Goal: Check status: Check status

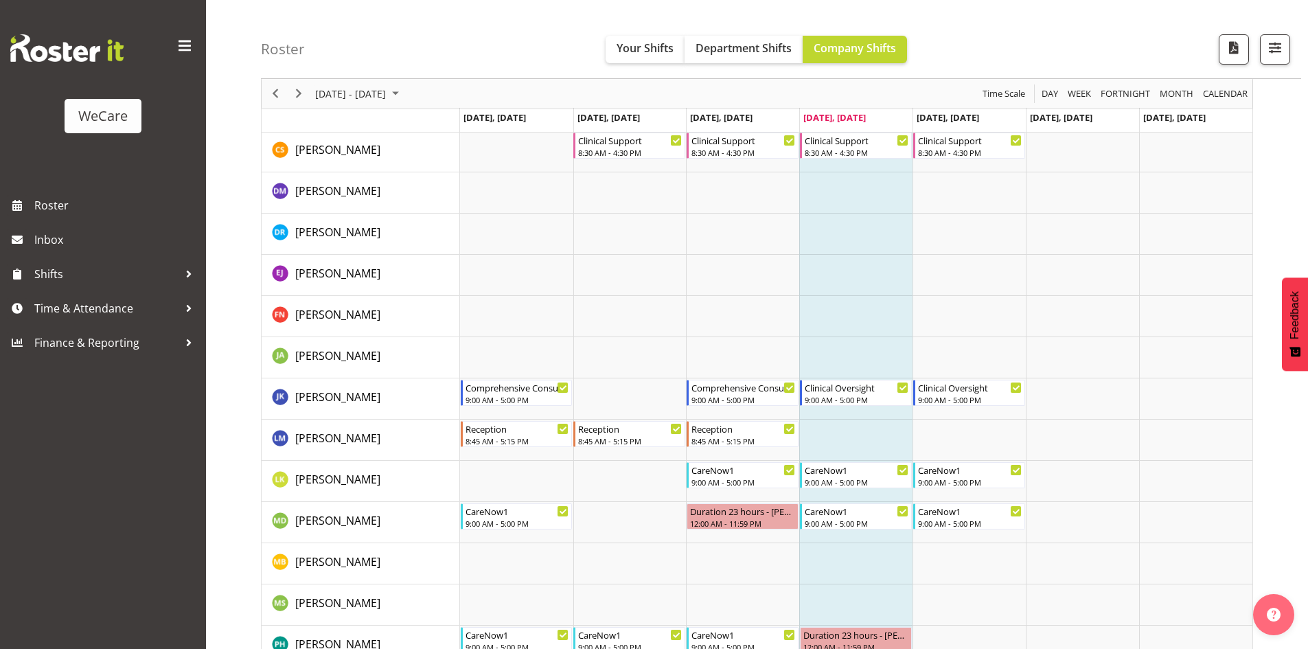
scroll to position [1837, 0]
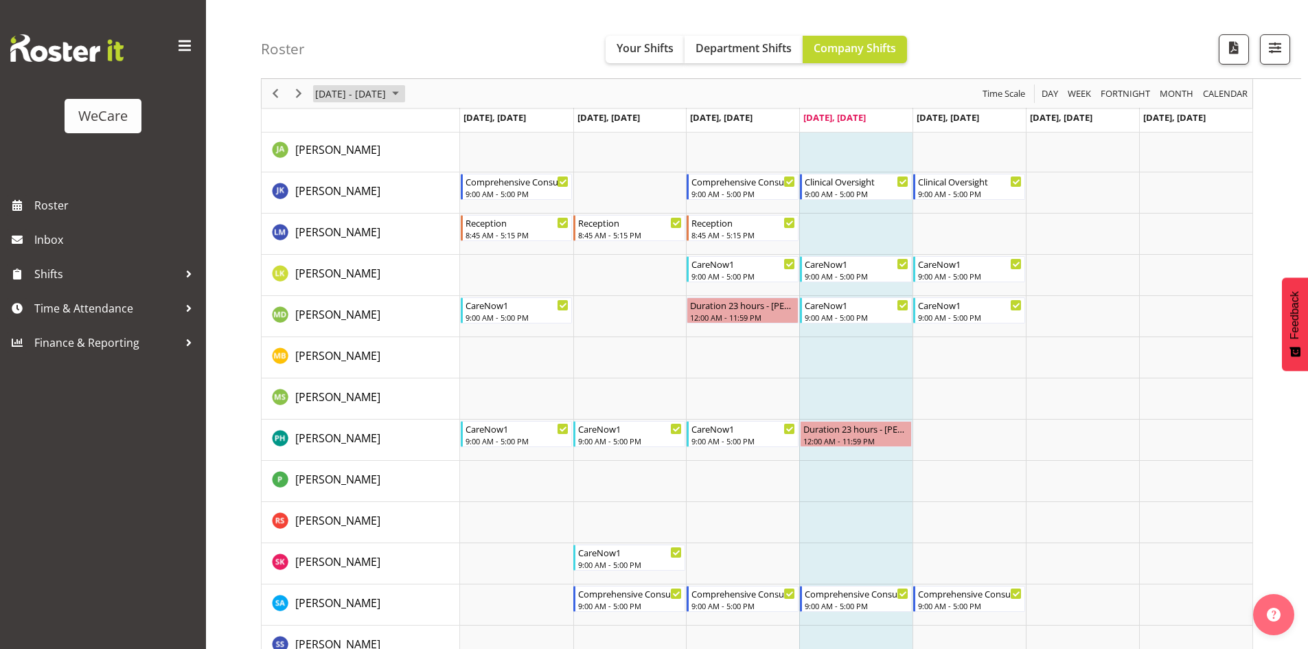
click at [404, 96] on span "August 25 - 31, 2025" at bounding box center [395, 93] width 16 height 17
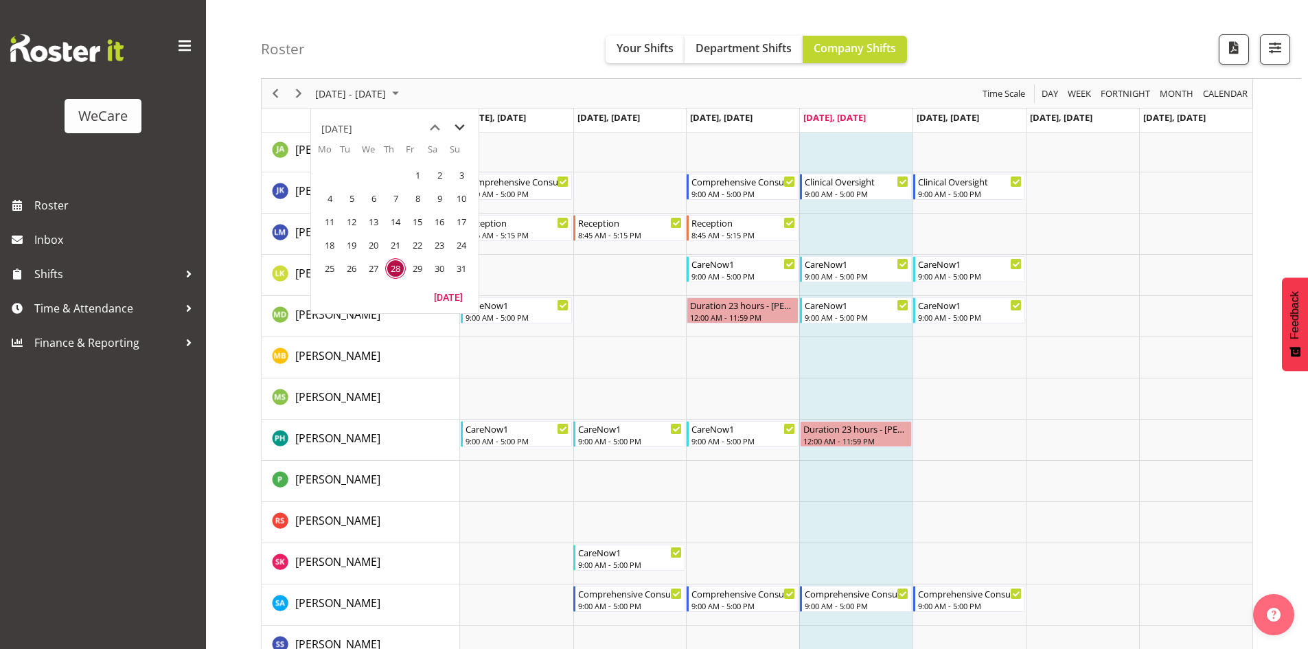
click at [459, 122] on span "next month" at bounding box center [460, 127] width 24 height 25
drag, startPoint x: 340, startPoint y: 179, endPoint x: 378, endPoint y: 213, distance: 51.6
click at [340, 178] on td "2" at bounding box center [351, 174] width 22 height 23
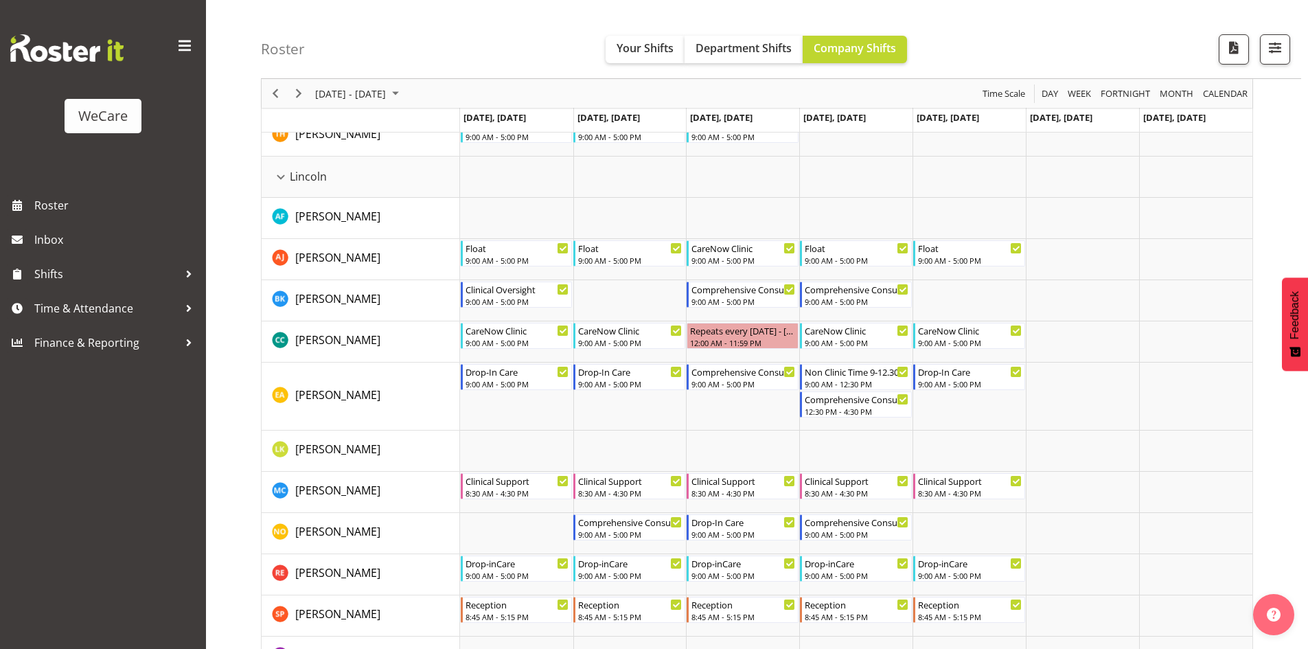
scroll to position [2852, 0]
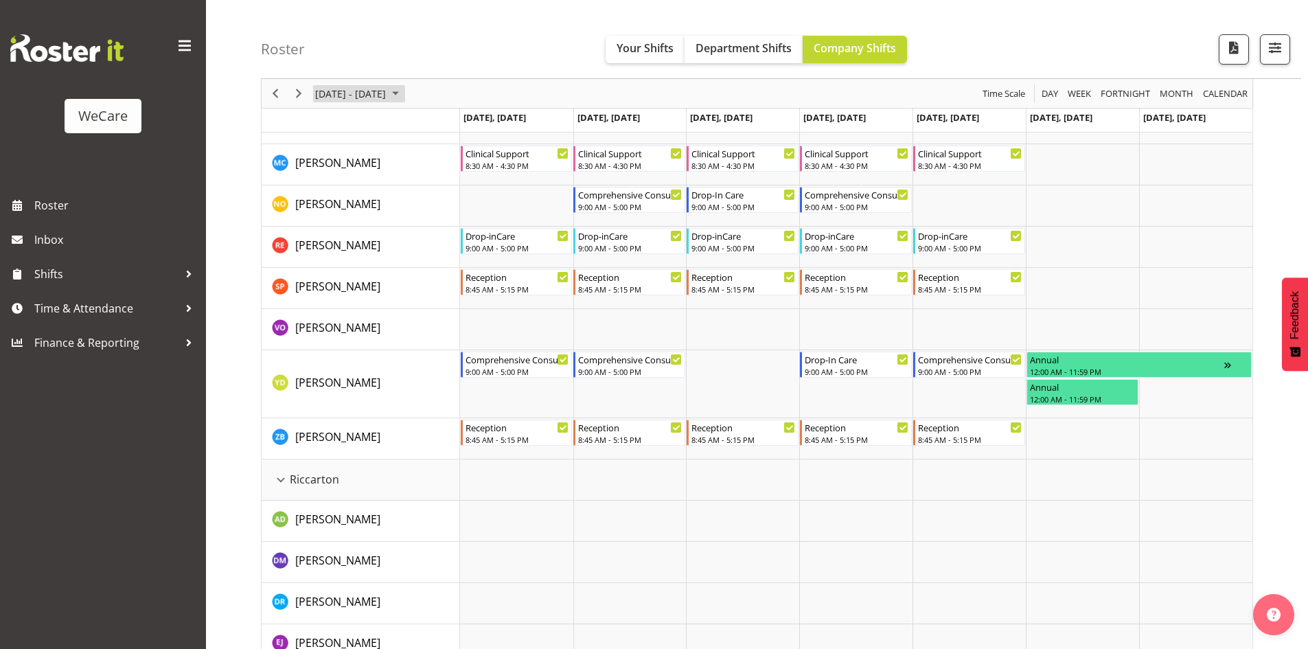
click at [404, 94] on span "September 01 - 07, 2025" at bounding box center [395, 93] width 16 height 17
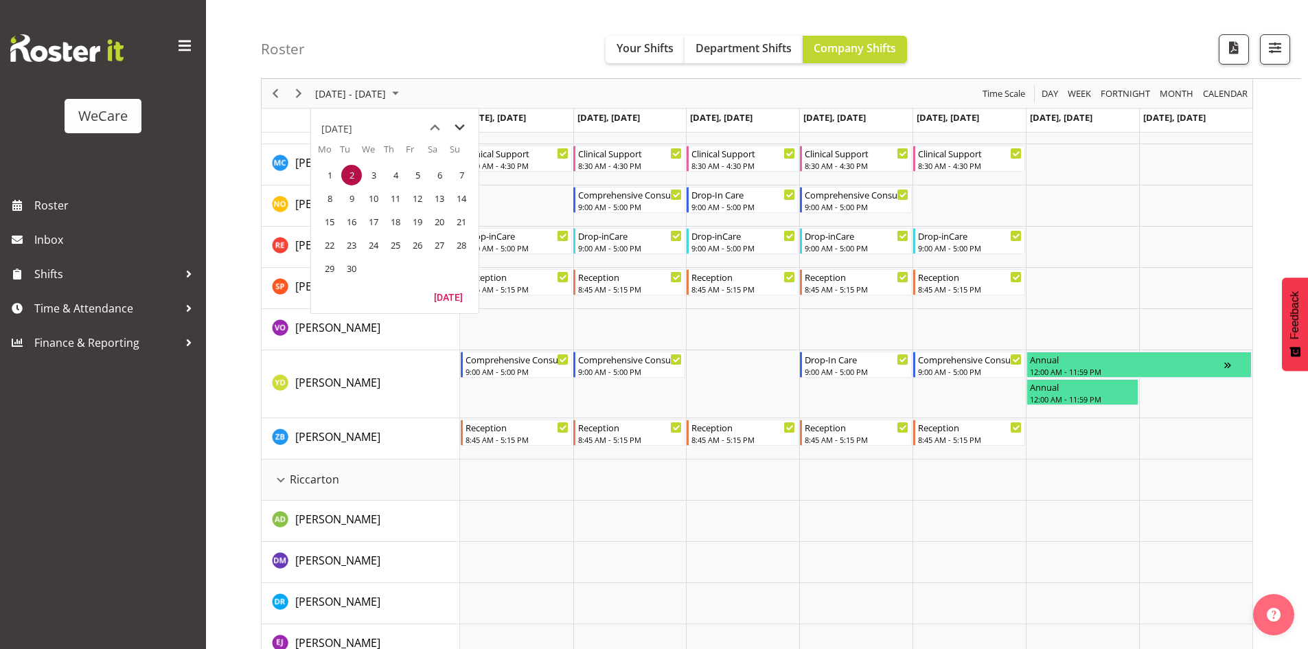
click at [460, 130] on span "next month" at bounding box center [460, 127] width 24 height 25
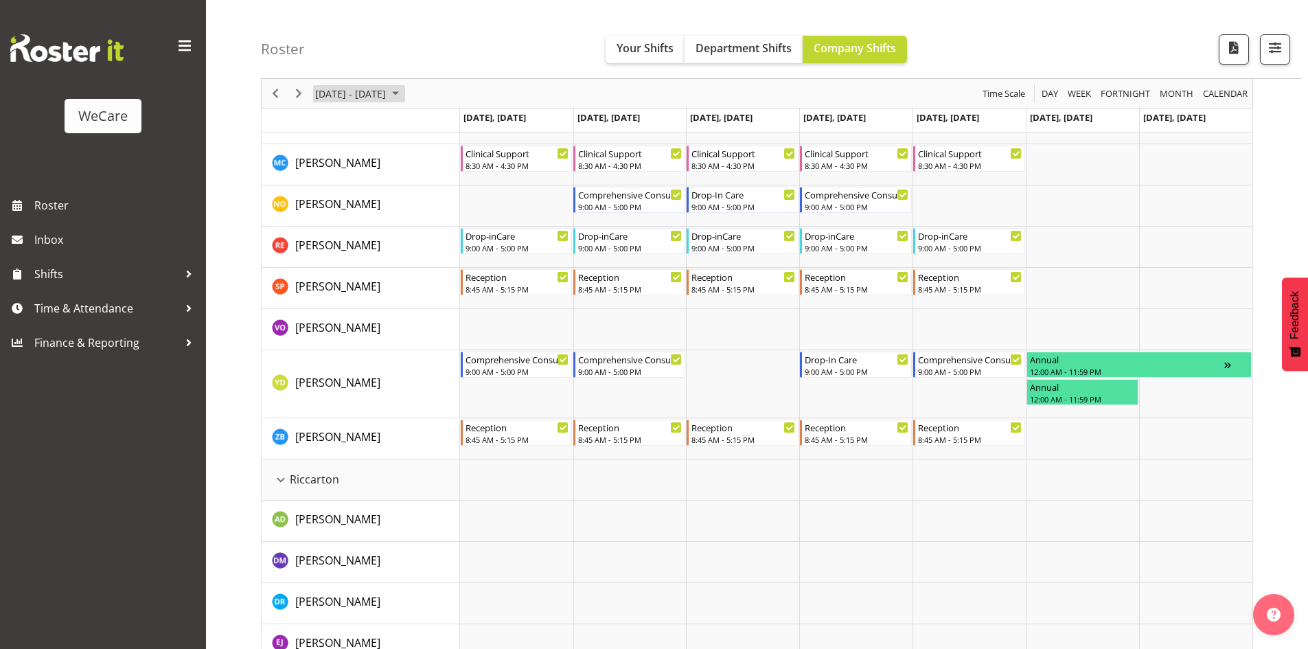
scroll to position [0, 0]
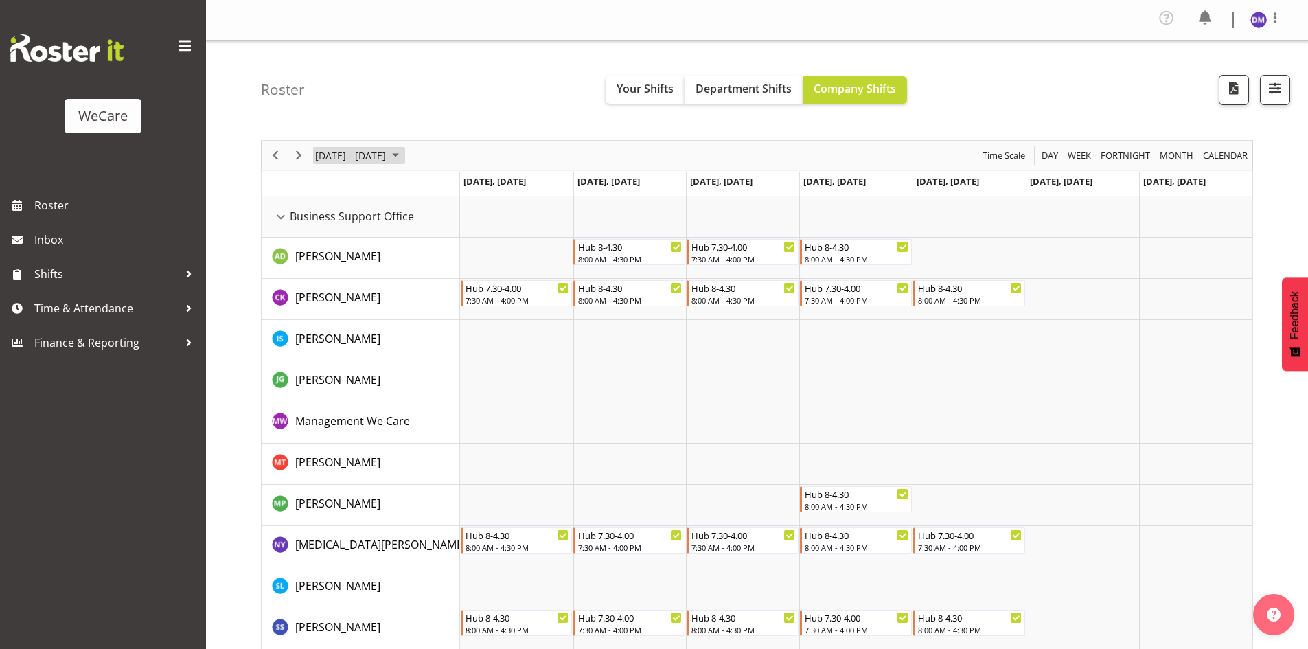
click at [404, 152] on span "September 01 - 07, 2025" at bounding box center [395, 155] width 16 height 17
click at [461, 185] on span "next month" at bounding box center [460, 189] width 24 height 25
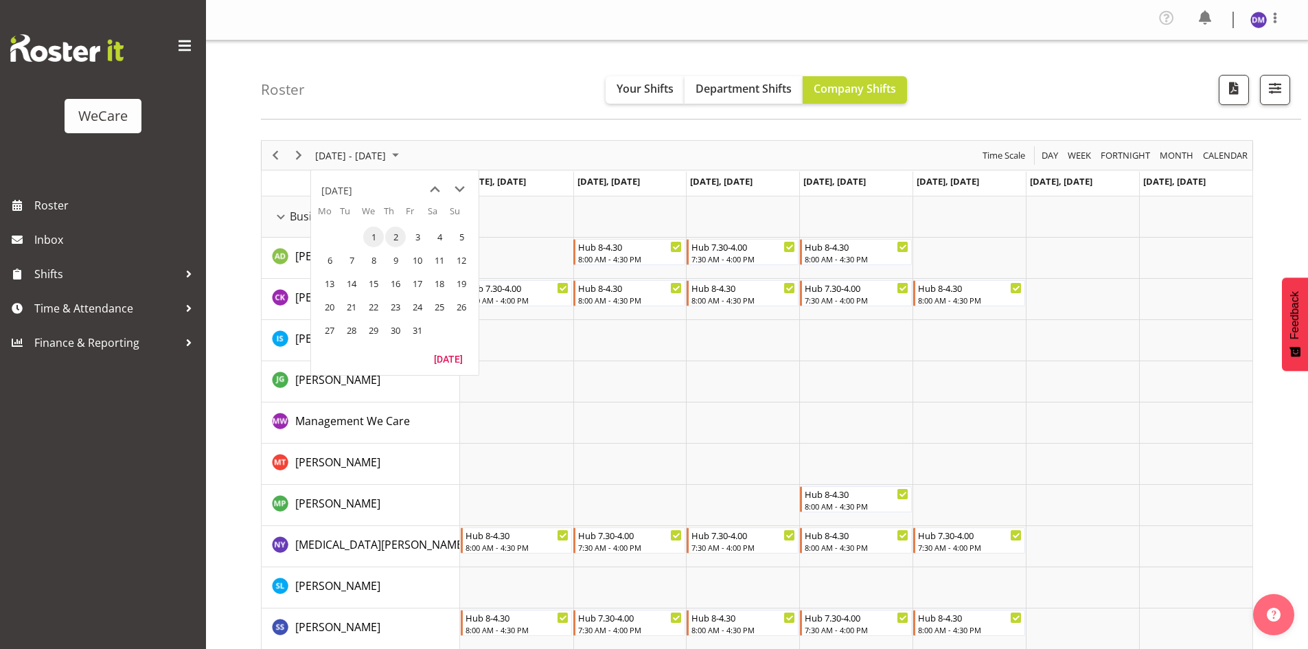
click at [373, 238] on span "1" at bounding box center [373, 237] width 21 height 21
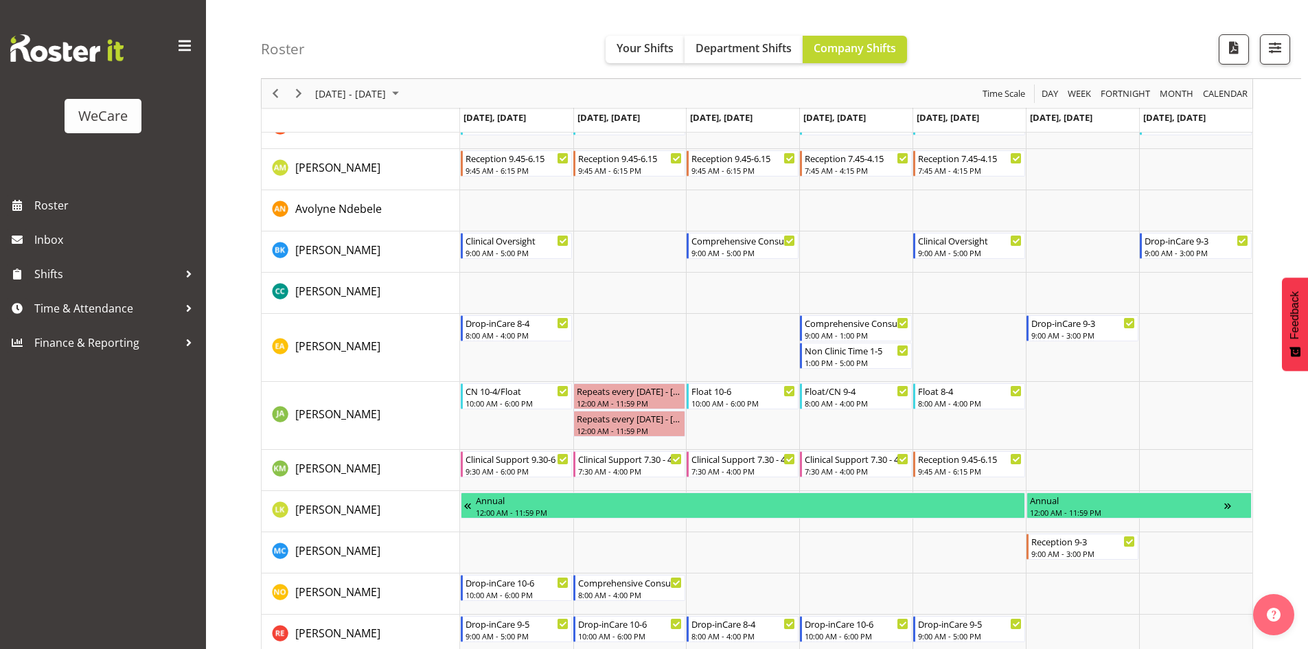
scroll to position [687, 0]
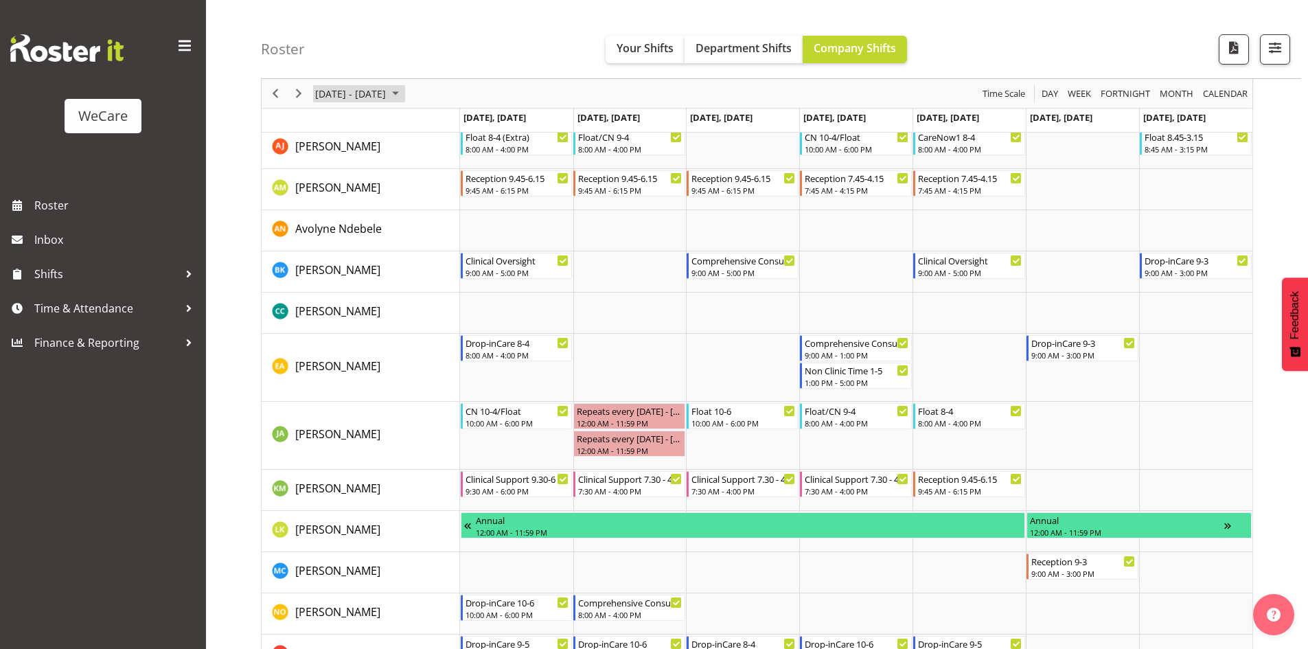
click at [387, 98] on span "[DATE] - [DATE]" at bounding box center [350, 93] width 73 height 17
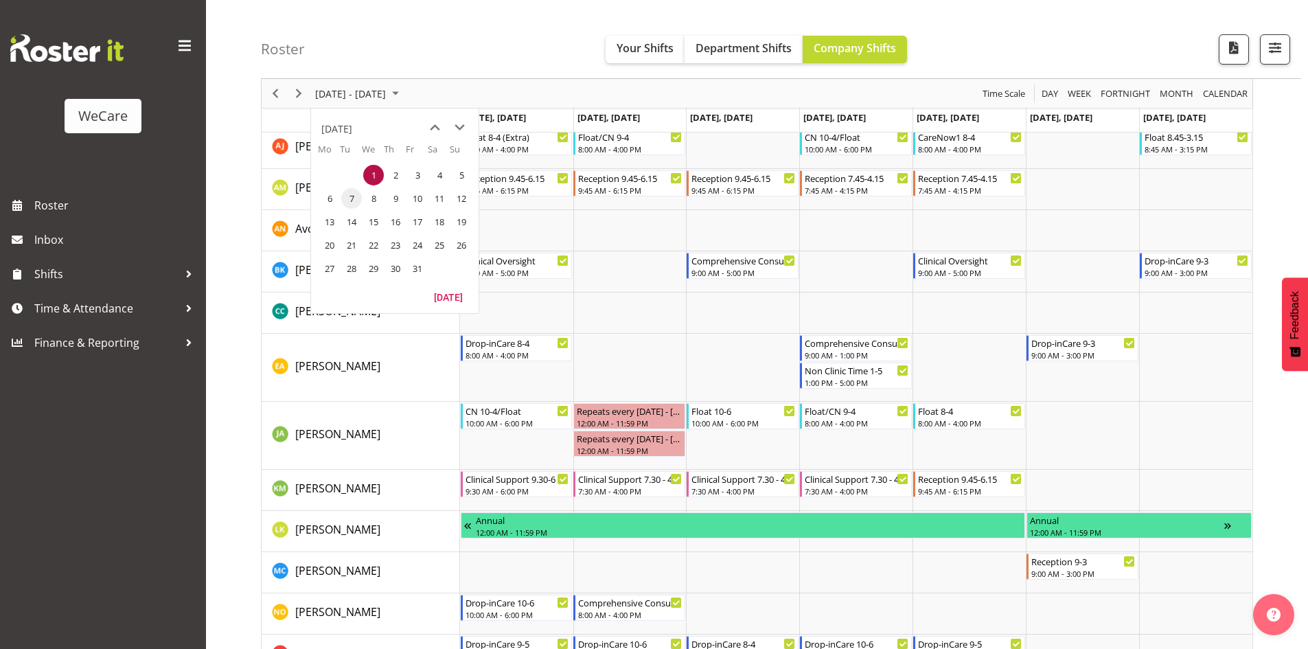
click at [351, 196] on span "7" at bounding box center [351, 198] width 21 height 21
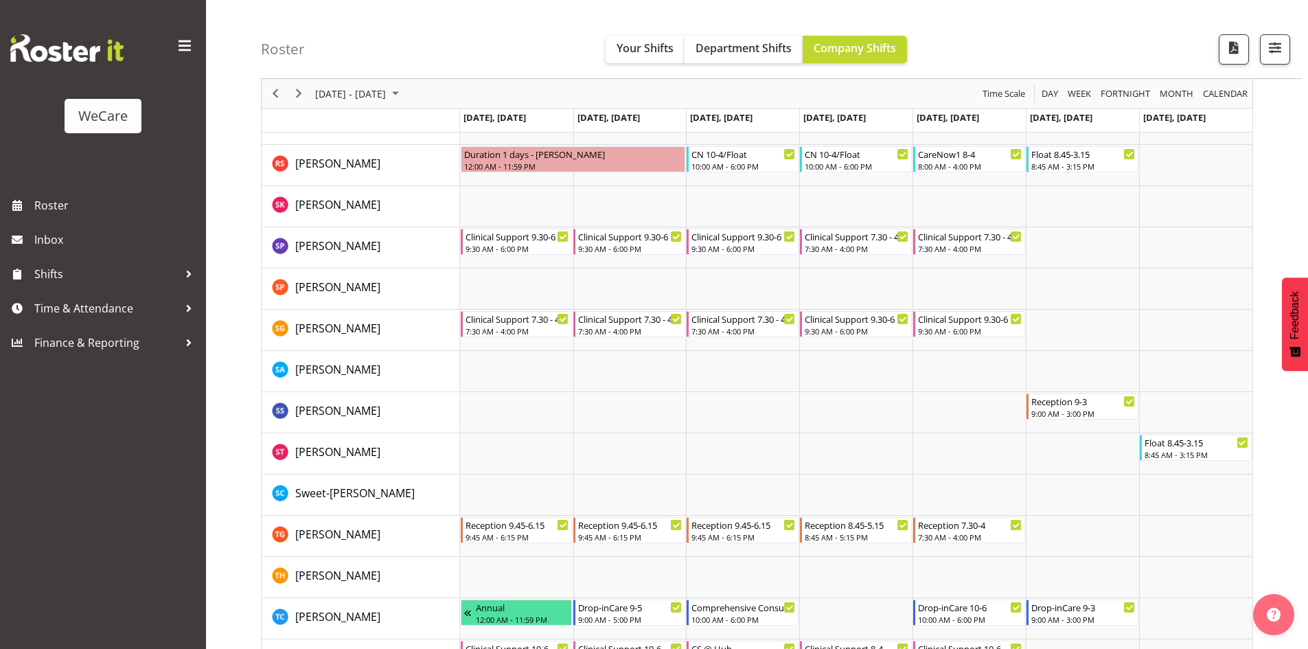
scroll to position [5203, 0]
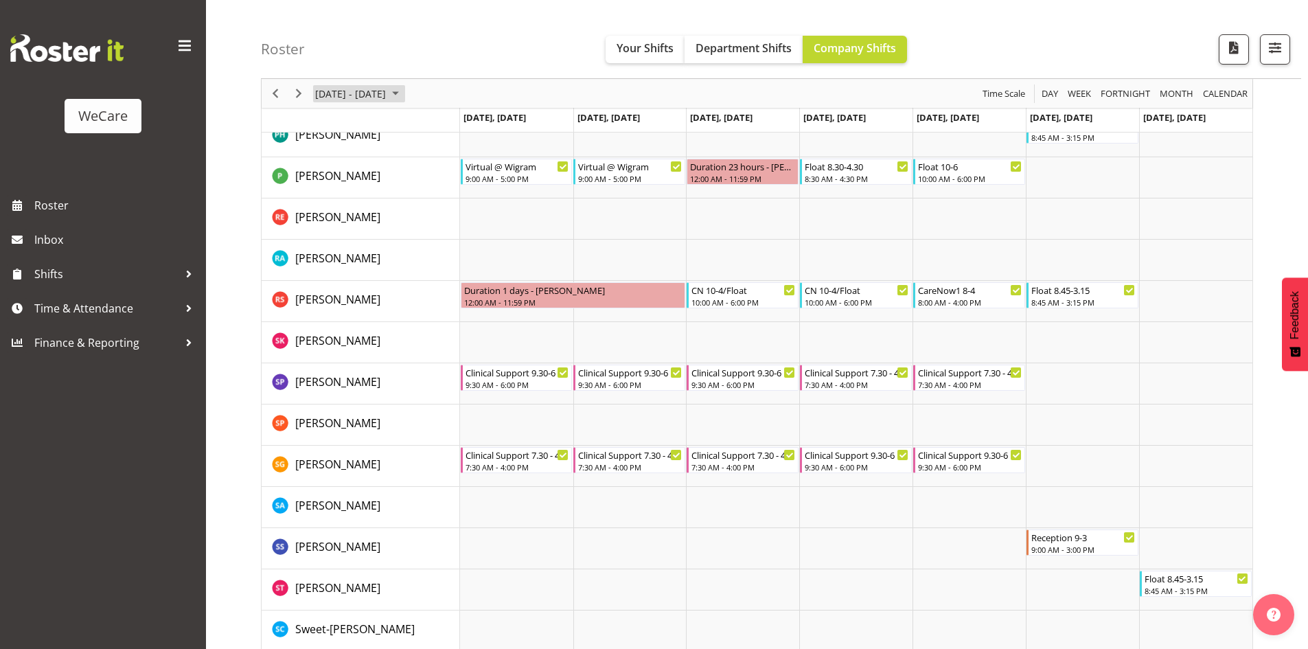
click at [387, 92] on span "[DATE] - [DATE]" at bounding box center [350, 93] width 73 height 17
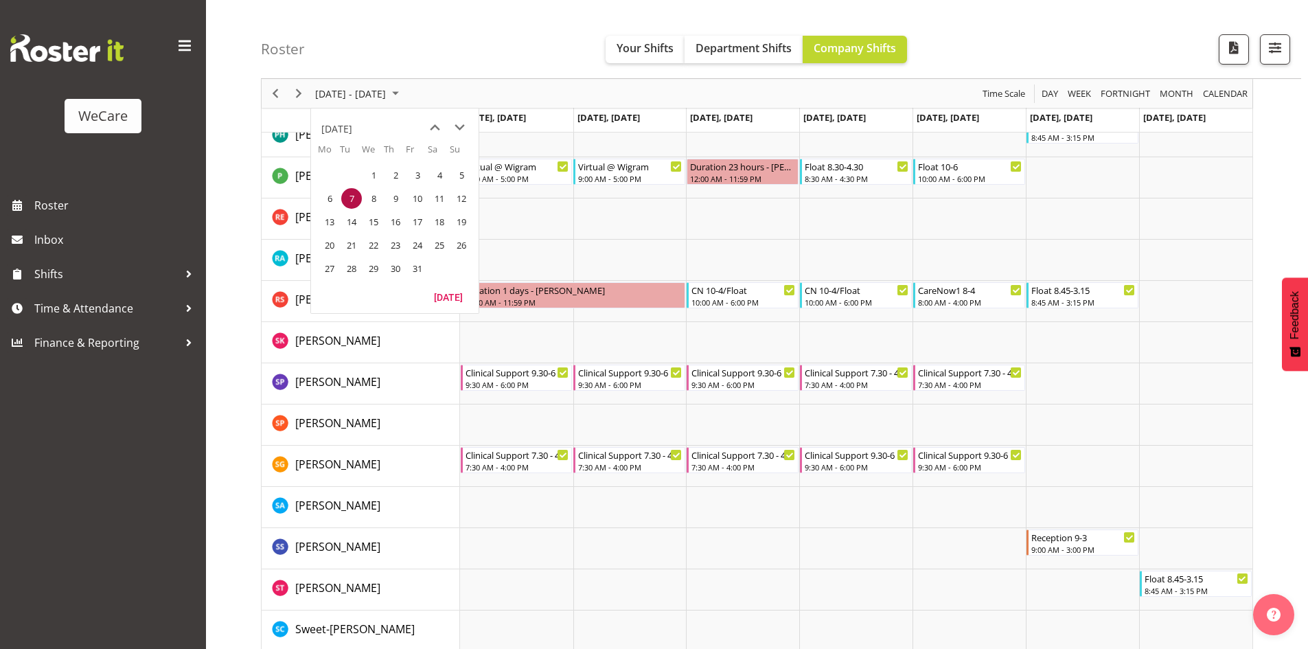
drag, startPoint x: 353, startPoint y: 227, endPoint x: 340, endPoint y: 237, distance: 16.6
click at [353, 226] on span "14" at bounding box center [351, 222] width 21 height 21
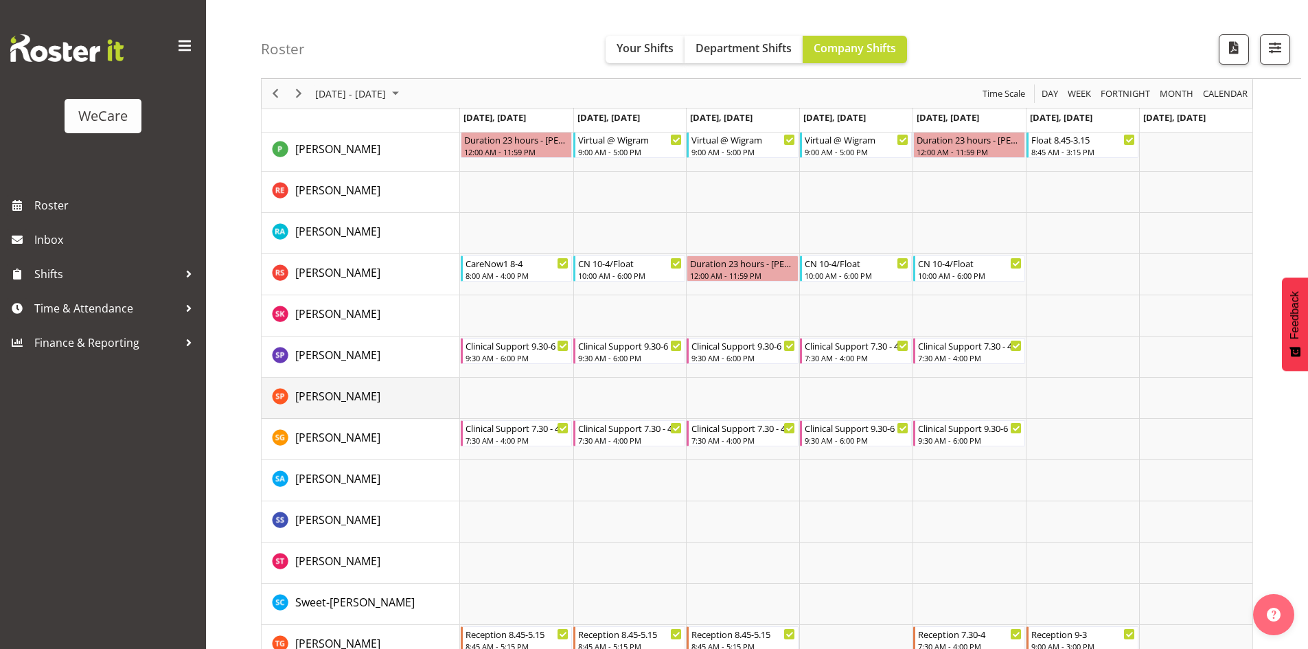
click at [419, 386] on td "[PERSON_NAME]" at bounding box center [361, 398] width 198 height 41
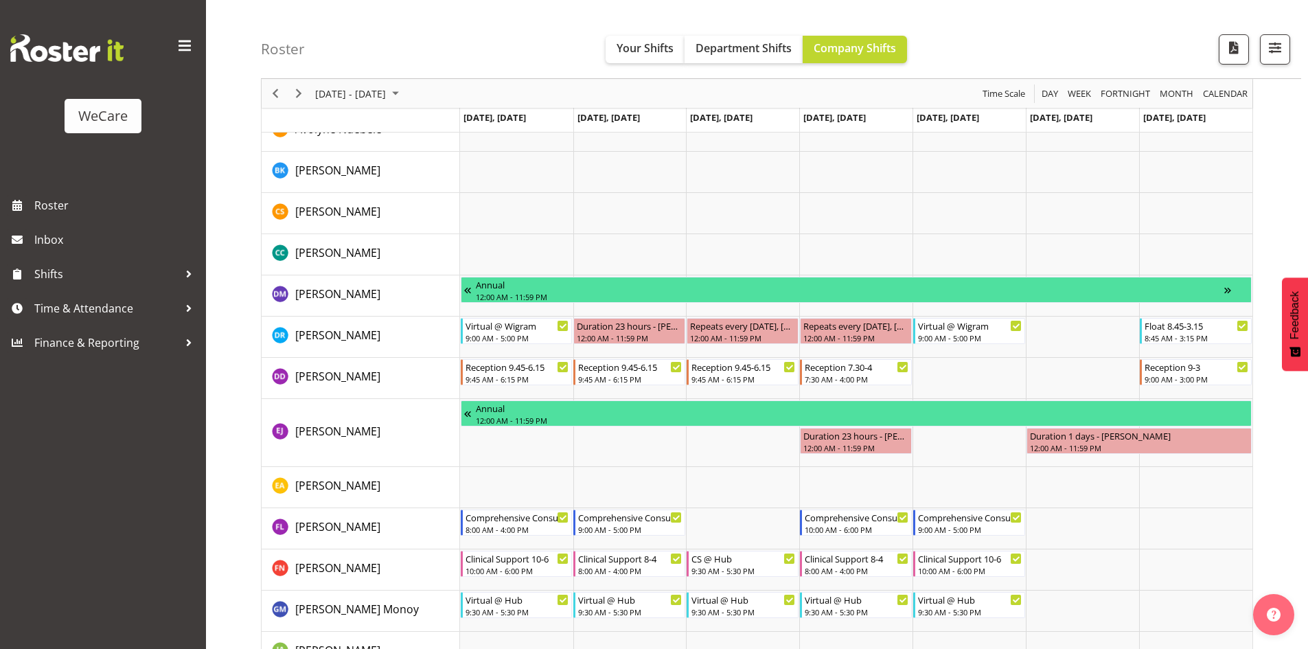
scroll to position [4077, 0]
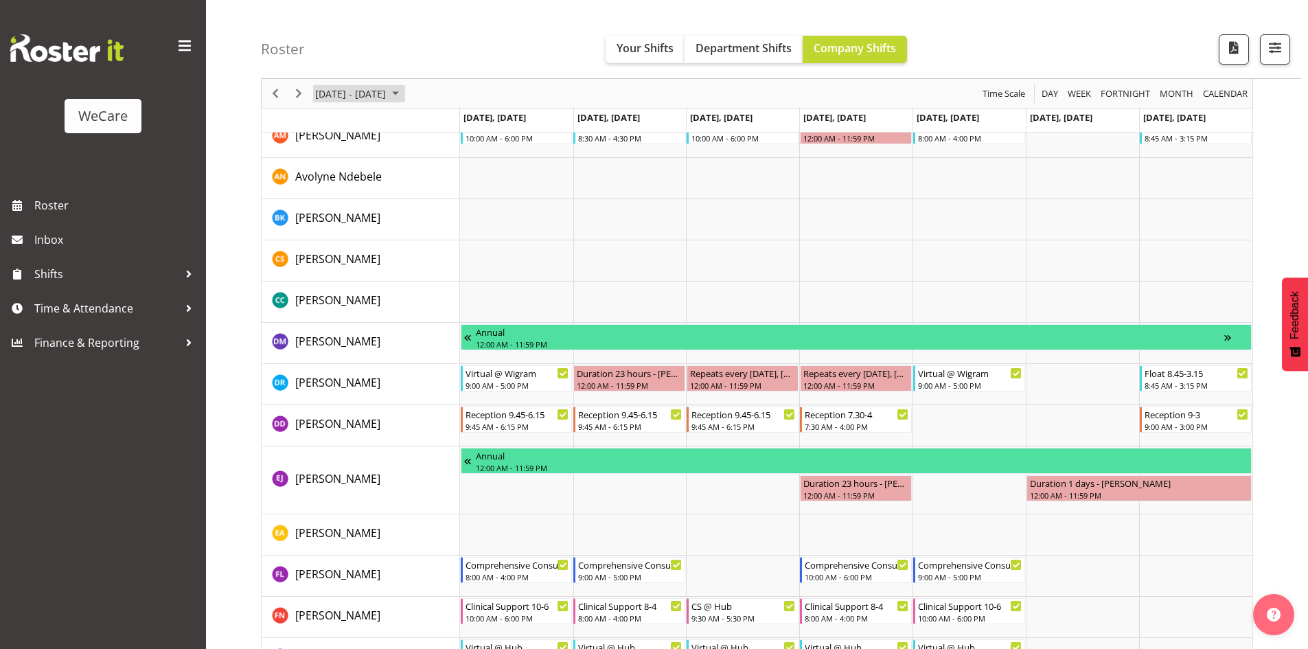
click at [360, 95] on span "[DATE] - [DATE]" at bounding box center [350, 93] width 73 height 17
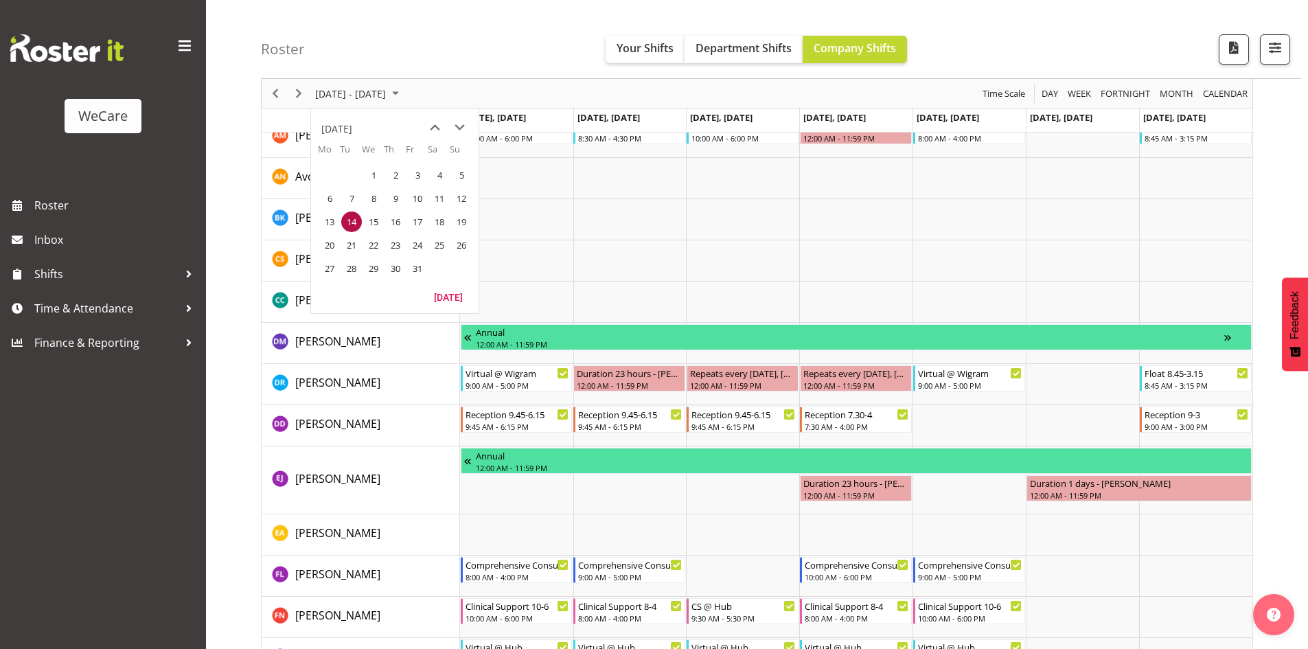
click at [359, 246] on span "21" at bounding box center [351, 245] width 21 height 21
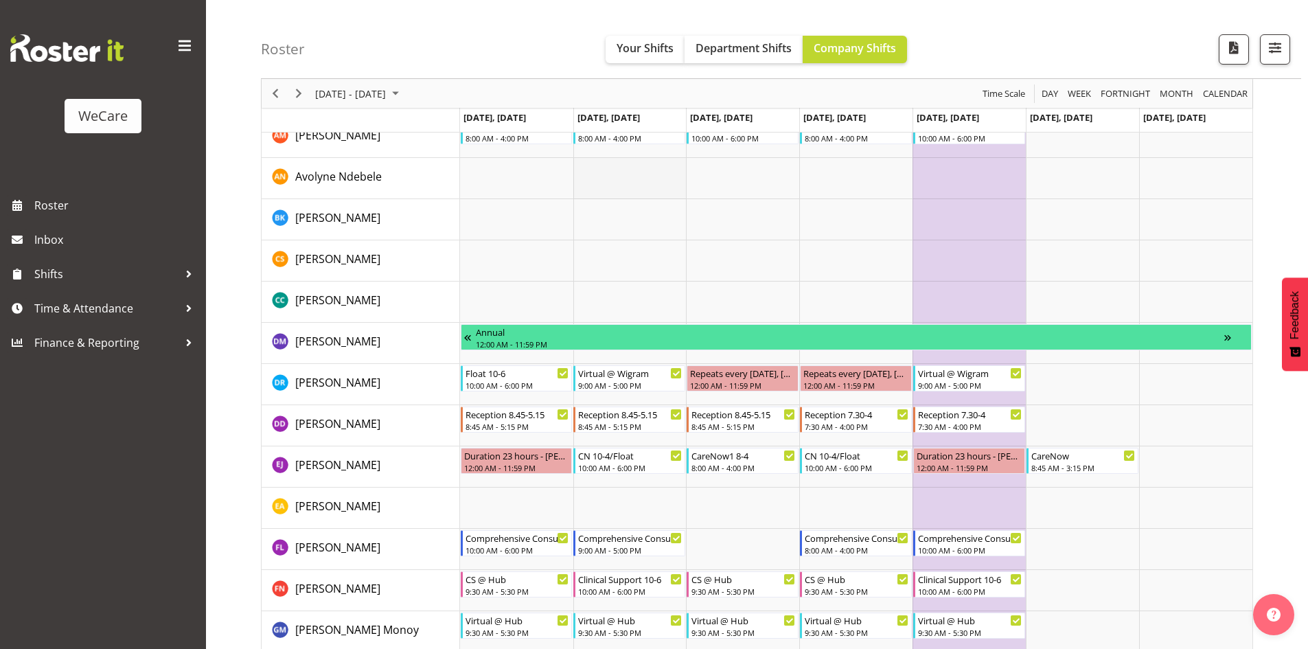
click at [611, 172] on td "Timeline Week of October 21, 2025" at bounding box center [629, 178] width 113 height 41
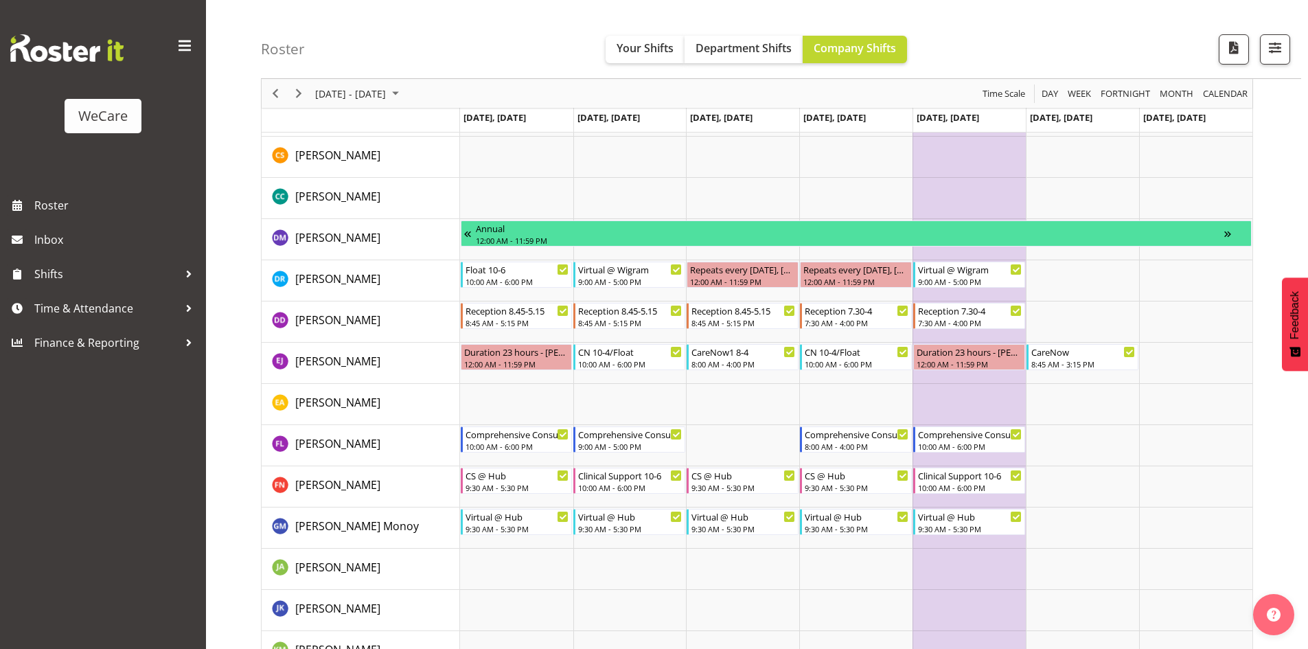
scroll to position [4283, 0]
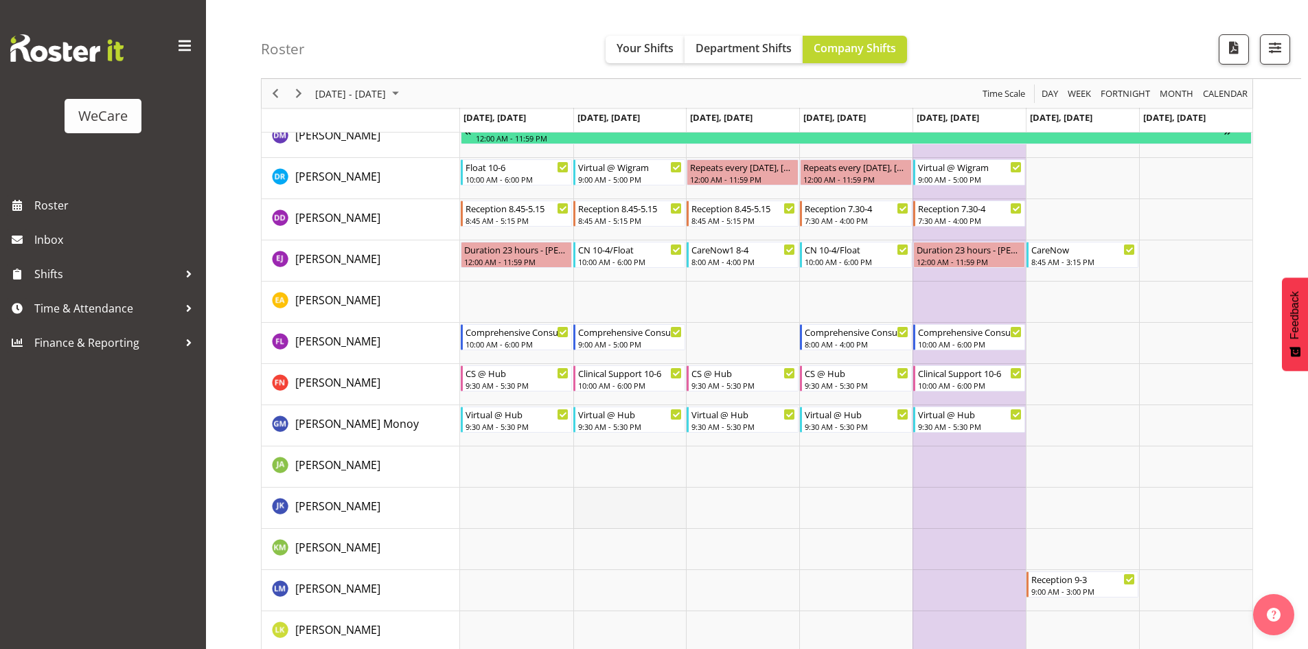
click at [587, 495] on td "Timeline Week of October 21, 2025" at bounding box center [629, 508] width 113 height 41
drag, startPoint x: 773, startPoint y: 522, endPoint x: 834, endPoint y: 512, distance: 61.3
click at [778, 521] on td "Timeline Week of October 21, 2025" at bounding box center [742, 508] width 113 height 41
click at [850, 508] on td "Timeline Week of October 21, 2025" at bounding box center [855, 508] width 113 height 41
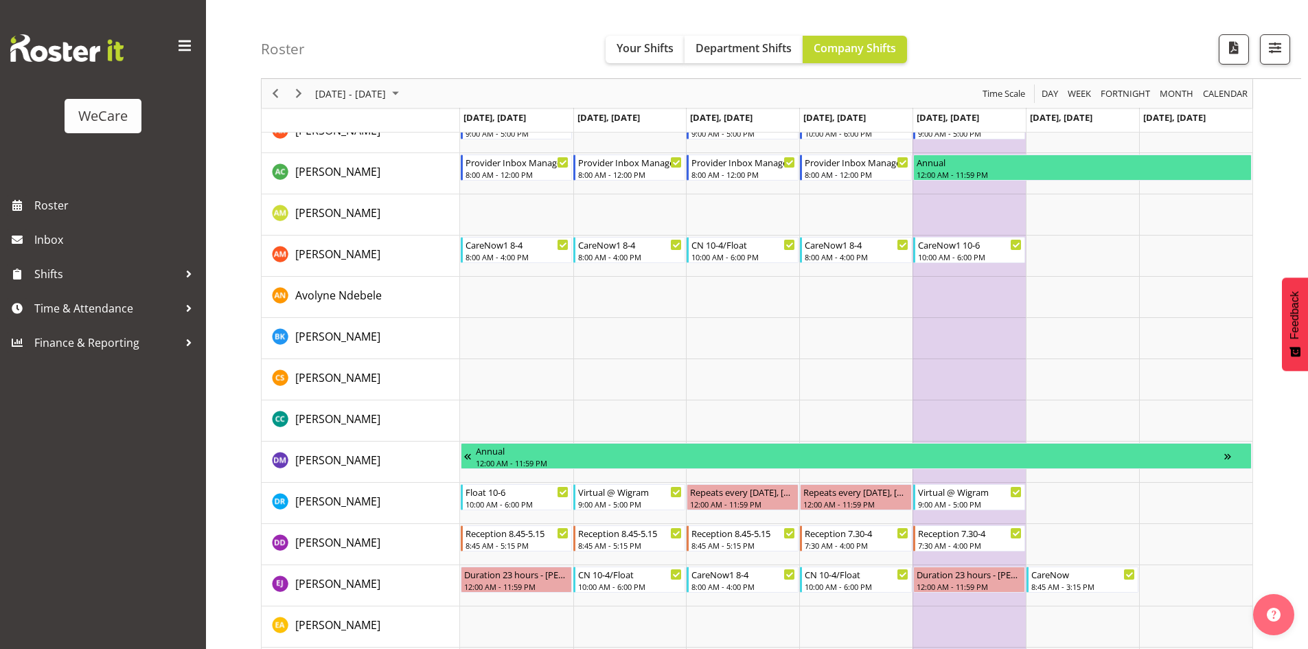
scroll to position [3940, 0]
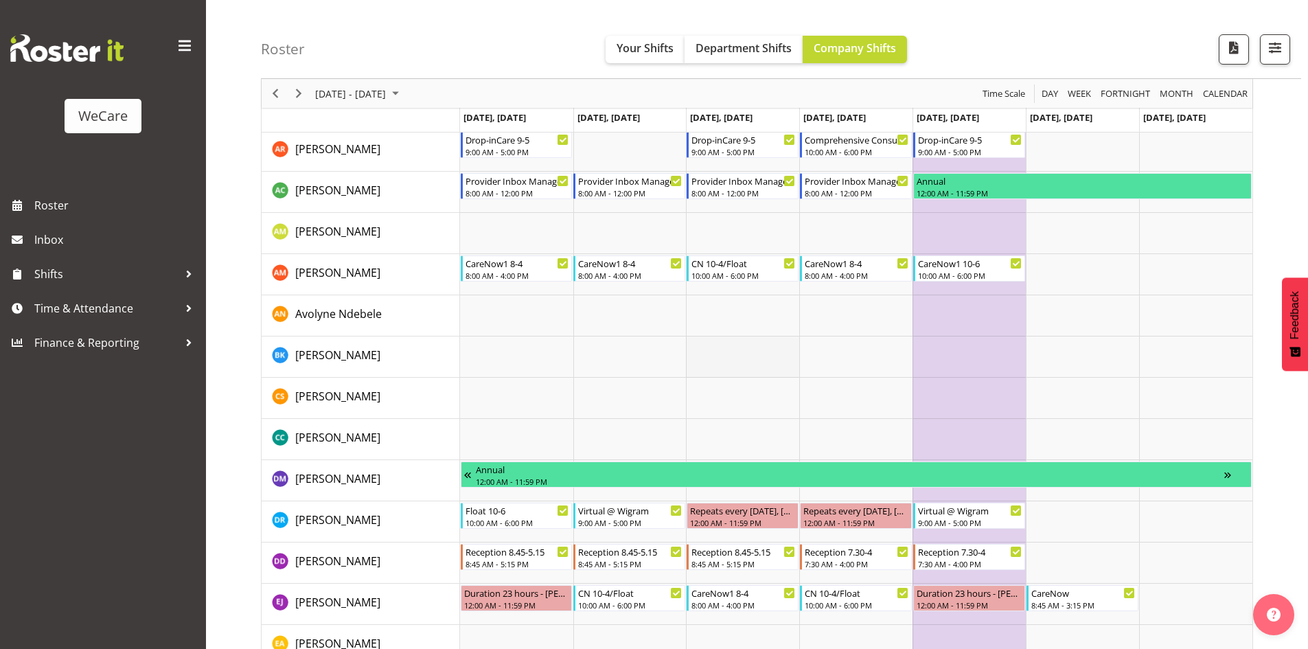
click at [773, 364] on td "Timeline Week of October 21, 2025" at bounding box center [742, 357] width 113 height 41
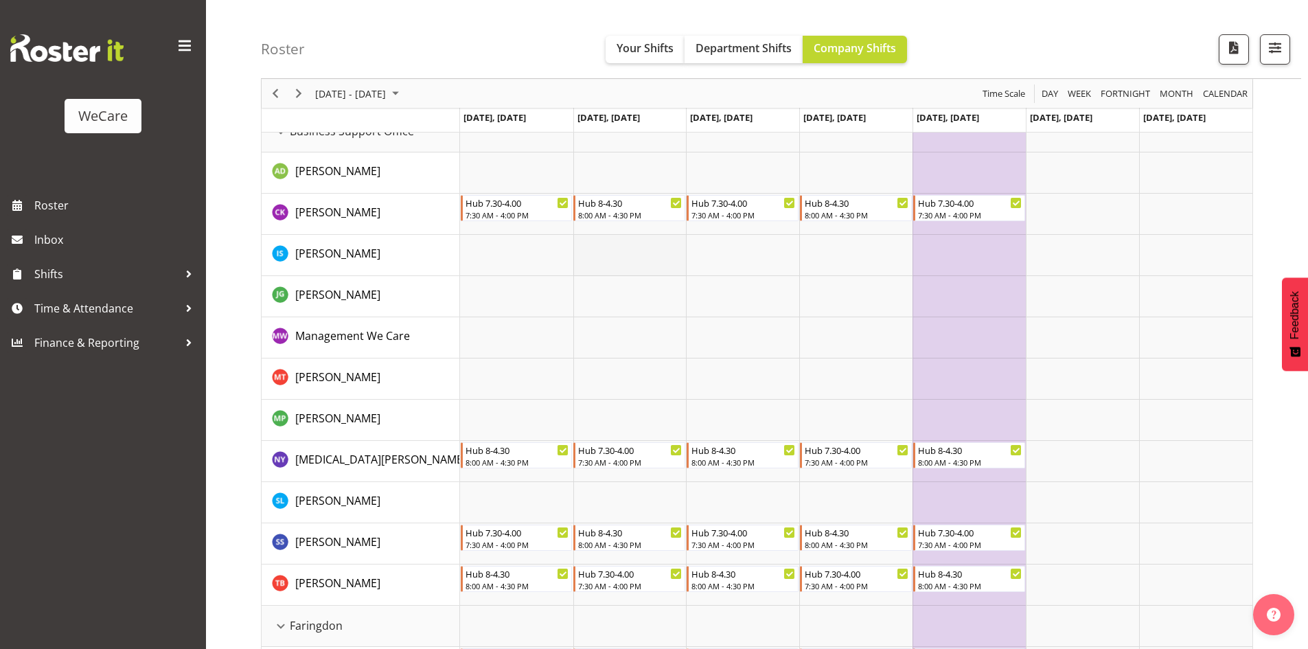
scroll to position [67, 0]
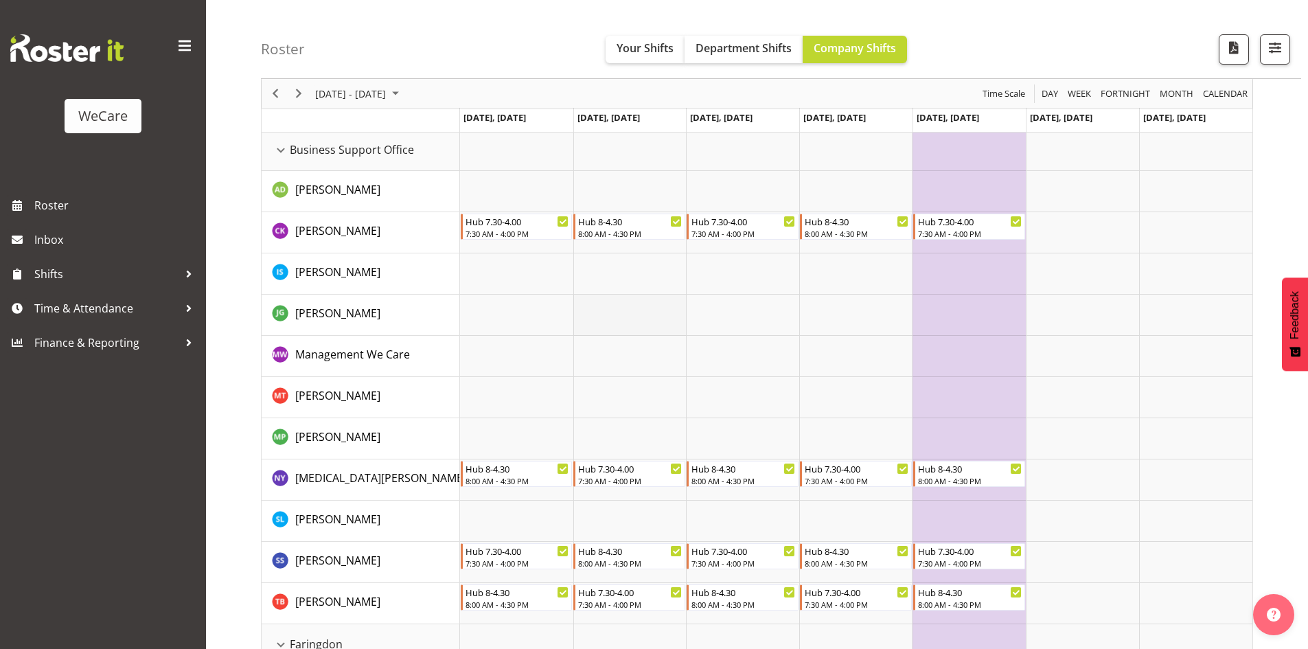
click at [642, 328] on td "Timeline Week of October 21, 2025" at bounding box center [629, 315] width 113 height 41
click at [766, 352] on td "Timeline Week of October 21, 2025" at bounding box center [742, 356] width 113 height 41
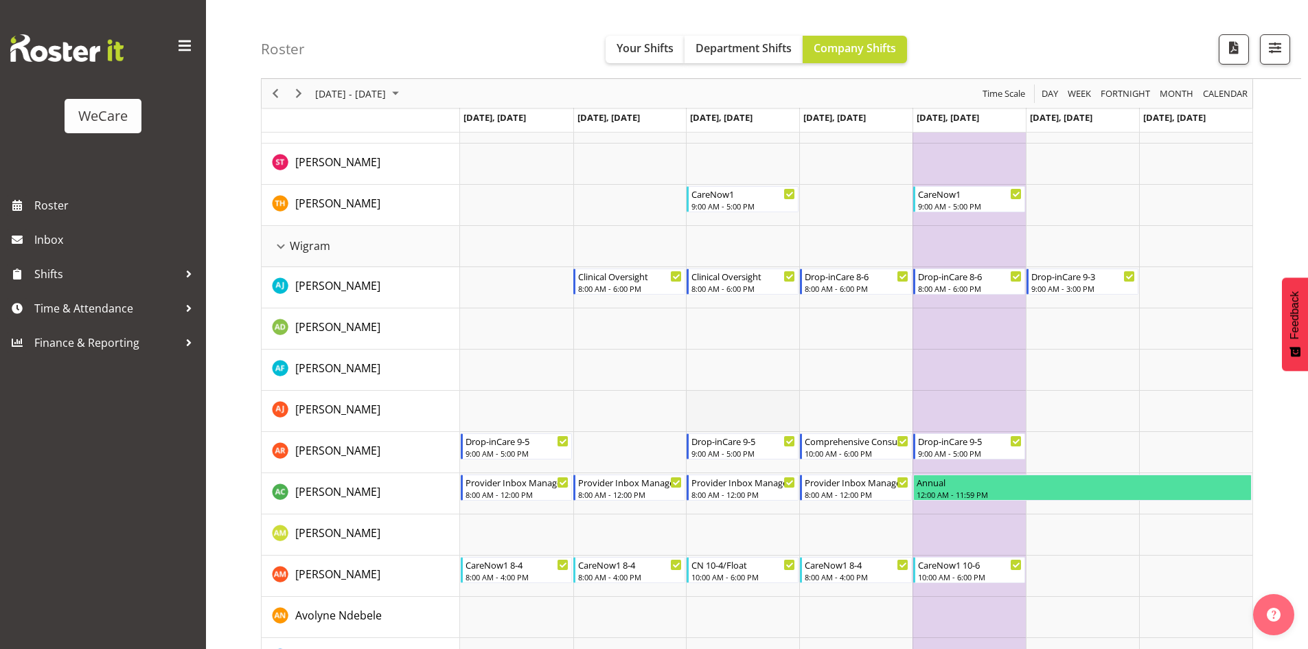
scroll to position [3913, 0]
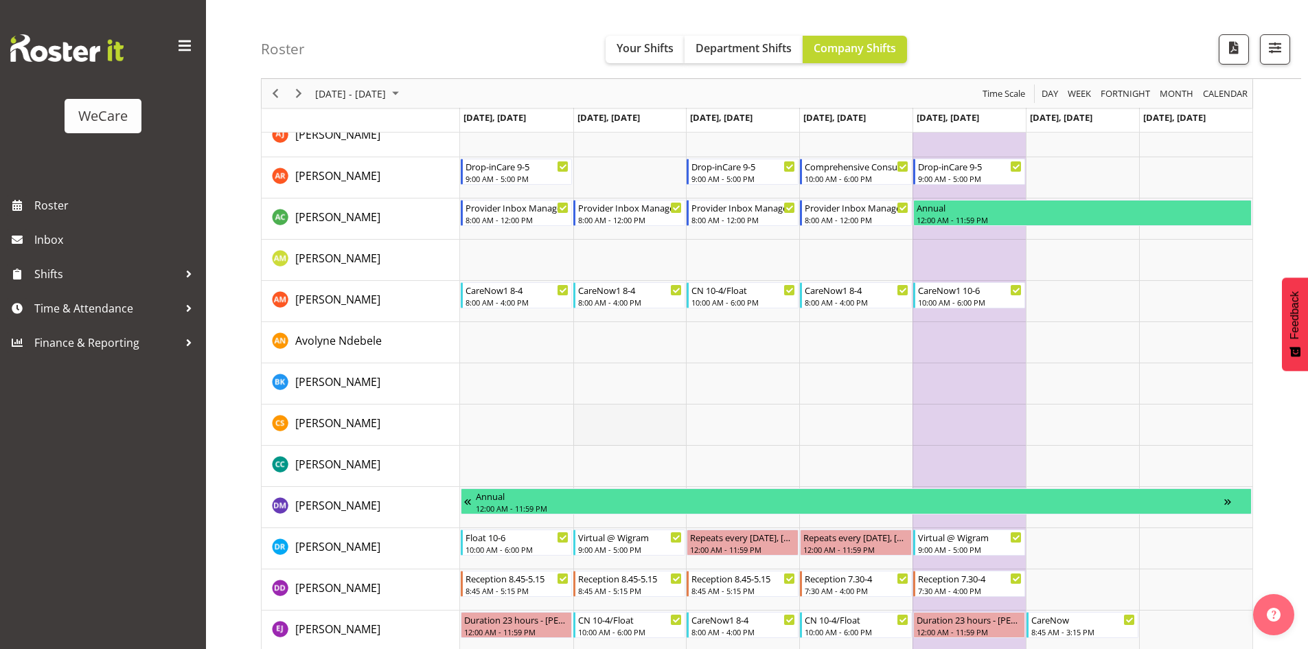
click at [615, 429] on td "Timeline Week of October 21, 2025" at bounding box center [629, 425] width 113 height 41
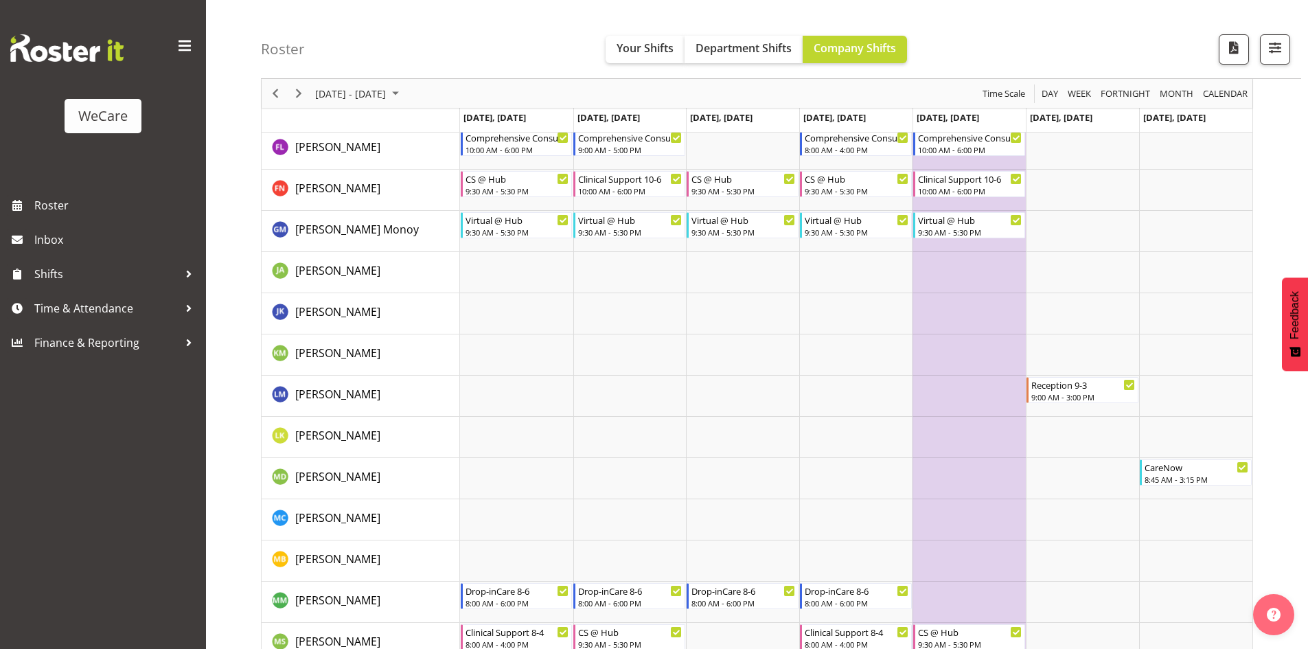
scroll to position [4256, 0]
